Goal: Task Accomplishment & Management: Complete application form

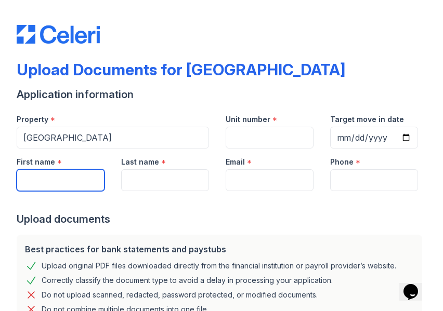
click at [56, 191] on input "First name" at bounding box center [61, 180] width 88 height 22
type input "[PERSON_NAME]"
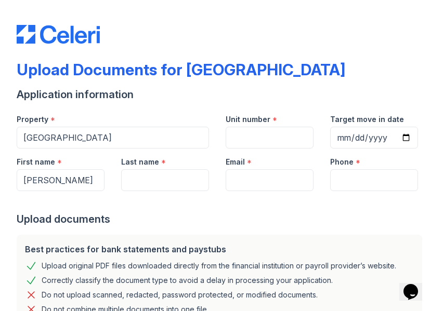
click at [121, 212] on div at bounding box center [221, 201] width 409 height 21
click at [127, 212] on div at bounding box center [221, 201] width 409 height 21
click at [158, 191] on input "Last name" at bounding box center [165, 180] width 88 height 22
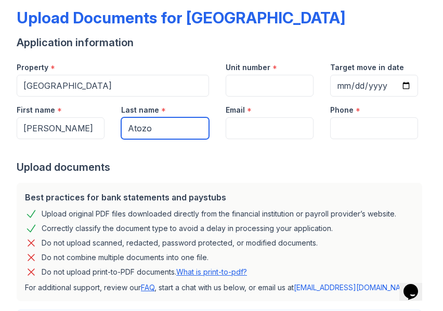
type input "Atozo"
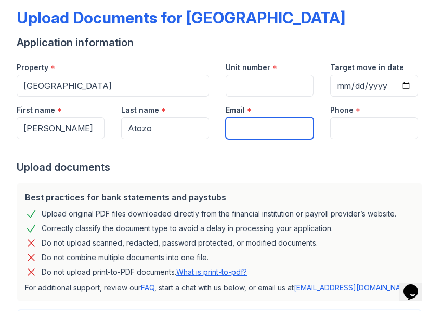
click at [237, 139] on input "Email" at bounding box center [269, 128] width 88 height 22
type input "[EMAIL_ADDRESS][DOMAIN_NAME]"
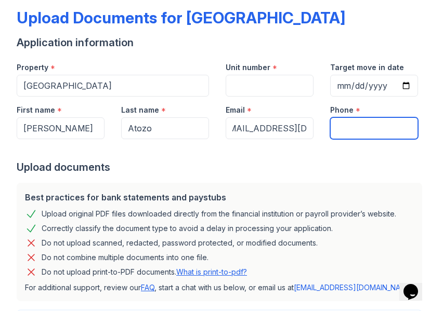
click at [339, 139] on input "Phone" at bounding box center [374, 128] width 88 height 22
type input "5618569368"
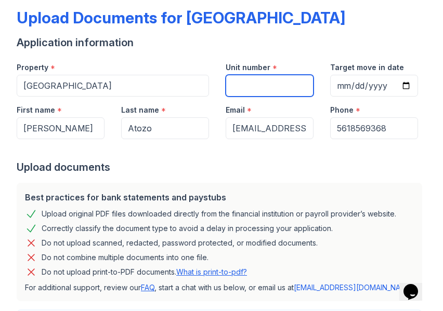
click at [248, 82] on input "Unit number" at bounding box center [269, 86] width 88 height 22
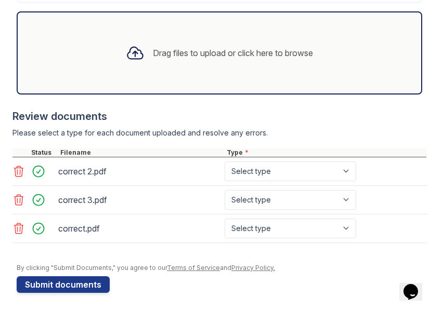
scroll to position [476, 0]
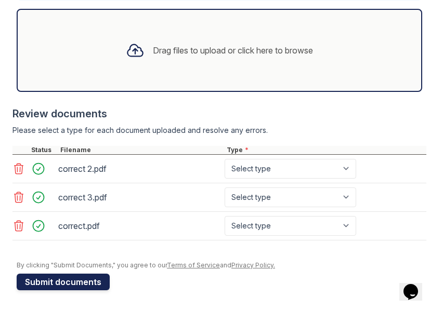
type input "1111"
click at [89, 282] on button "Submit documents" at bounding box center [63, 282] width 93 height 17
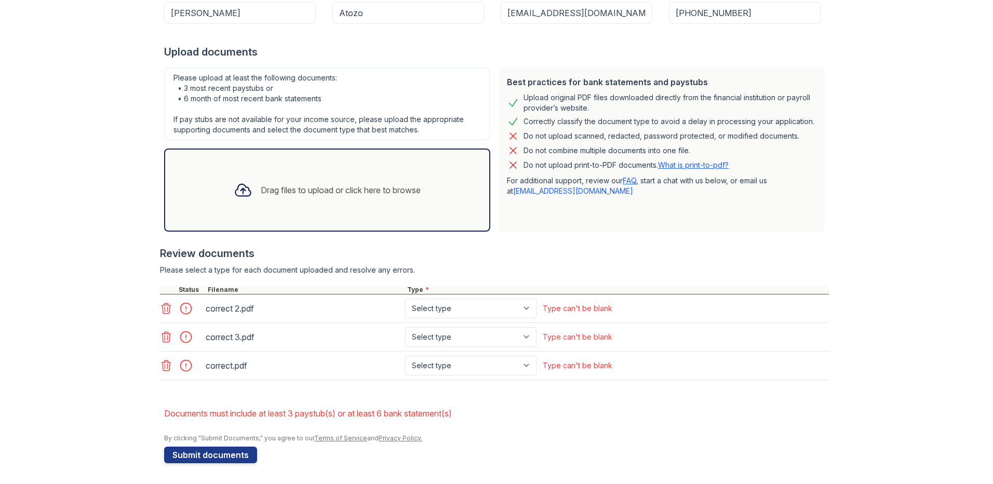
scroll to position [196, 0]
click at [483, 307] on select "Select type Paystub Bank Statement Offer Letter Tax Documents Benefit Award Let…" at bounding box center [470, 309] width 131 height 20
select select "paystub"
click at [405, 299] on select "Select type Paystub Bank Statement Offer Letter Tax Documents Benefit Award Let…" at bounding box center [470, 309] width 131 height 20
click at [457, 331] on select "Select type Paystub Bank Statement Offer Letter Tax Documents Benefit Award Let…" at bounding box center [470, 337] width 131 height 20
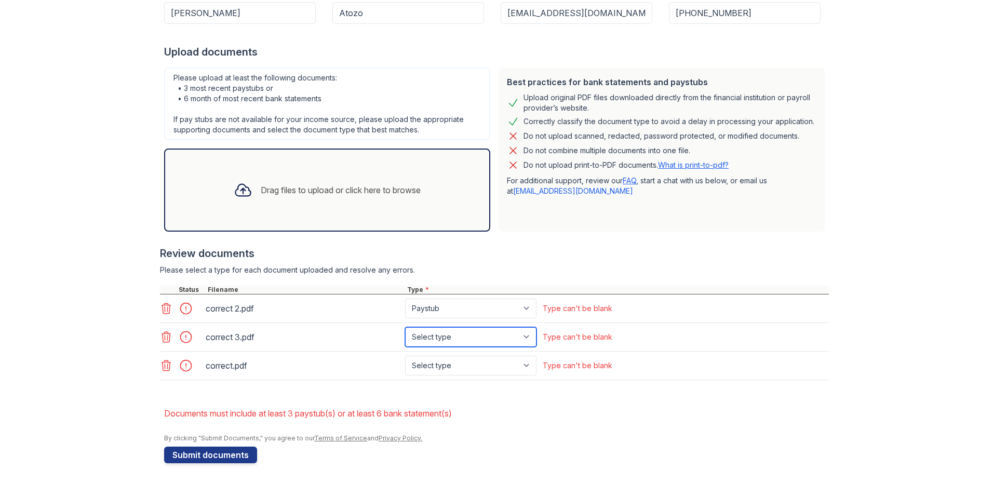
select select "paystub"
click at [405, 327] on select "Select type Paystub Bank Statement Offer Letter Tax Documents Benefit Award Let…" at bounding box center [470, 337] width 131 height 20
click at [450, 371] on select "Select type Paystub Bank Statement Offer Letter Tax Documents Benefit Award Let…" at bounding box center [470, 366] width 131 height 20
select select "paystub"
click at [405, 356] on select "Select type Paystub Bank Statement Offer Letter Tax Documents Benefit Award Let…" at bounding box center [470, 366] width 131 height 20
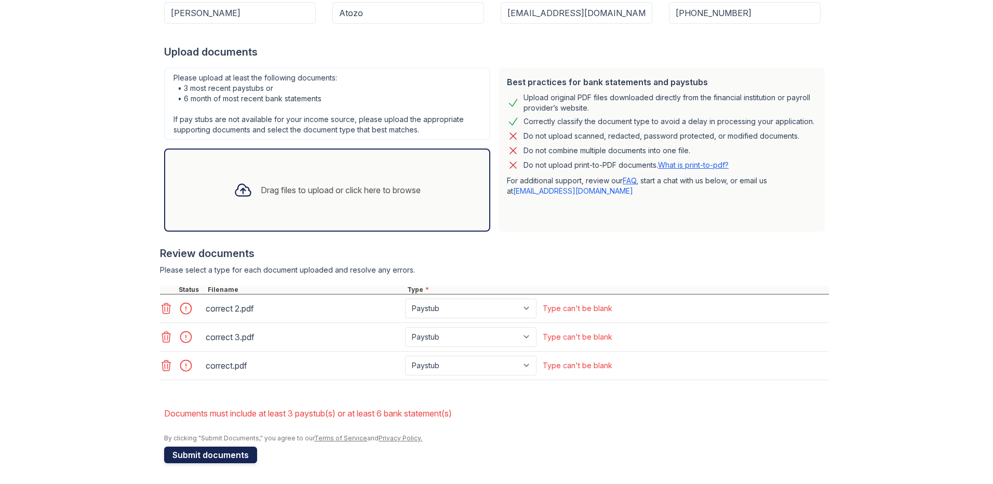
click at [183, 459] on button "Submit documents" at bounding box center [210, 455] width 93 height 17
